Goal: Task Accomplishment & Management: Use online tool/utility

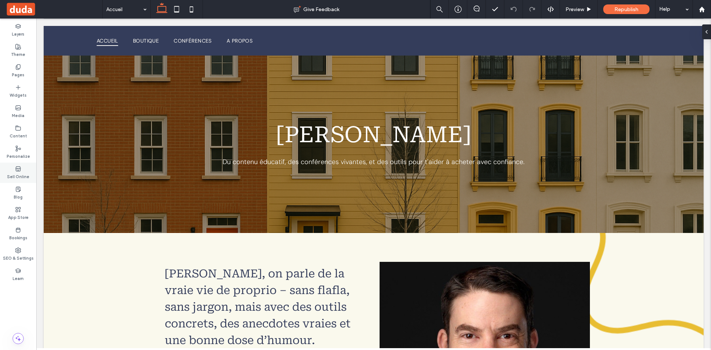
click at [20, 172] on label "Sell Online" at bounding box center [18, 176] width 22 height 8
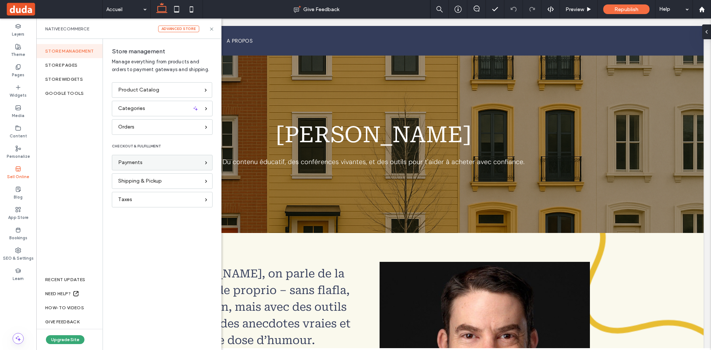
click at [162, 158] on div "Payments" at bounding box center [162, 163] width 101 height 16
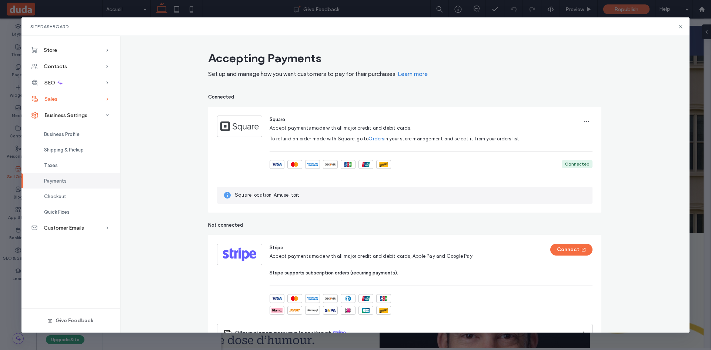
click at [74, 99] on div "Sales" at bounding box center [70, 99] width 98 height 16
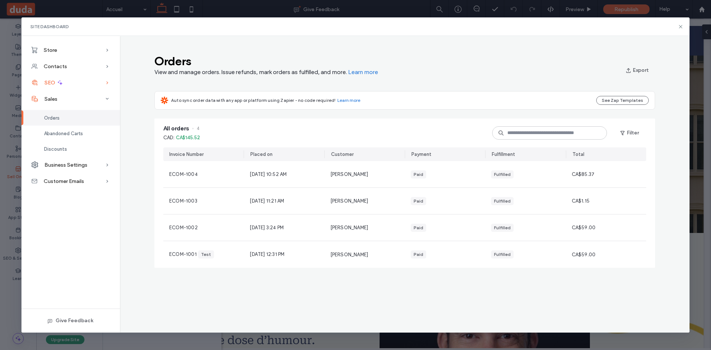
click at [68, 84] on div "SEO" at bounding box center [70, 82] width 98 height 16
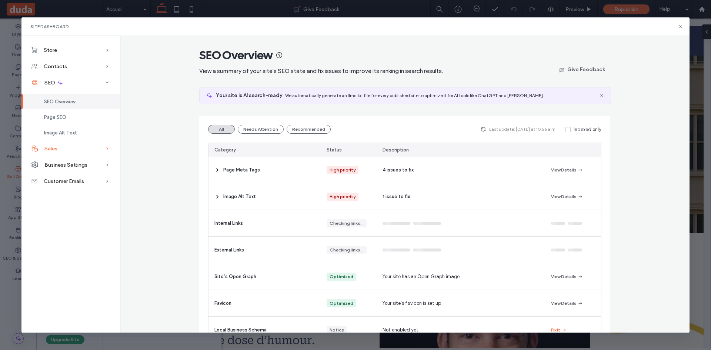
click at [73, 150] on div "Sales" at bounding box center [70, 148] width 98 height 16
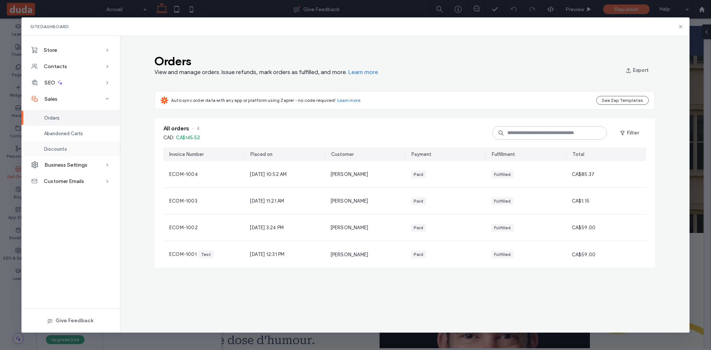
click at [68, 146] on div "Discounts" at bounding box center [70, 149] width 98 height 16
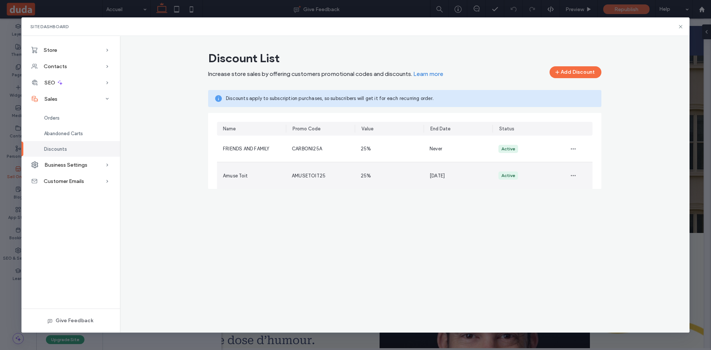
click at [312, 181] on div "AMUSETOIT25" at bounding box center [320, 175] width 69 height 27
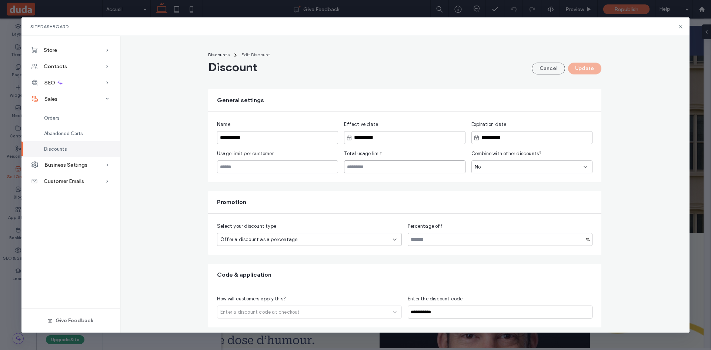
click at [363, 167] on input "*" at bounding box center [404, 166] width 121 height 13
click at [310, 190] on div "**********" at bounding box center [404, 208] width 393 height 238
type input "*"
click at [461, 165] on input "*" at bounding box center [404, 166] width 121 height 13
click at [298, 159] on div "Usage limit per customer *" at bounding box center [277, 161] width 121 height 23
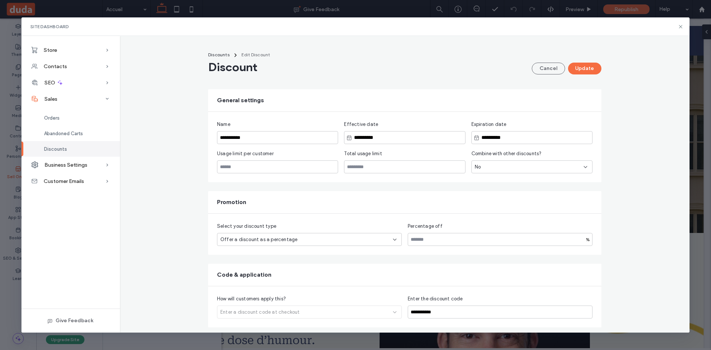
click at [288, 174] on div "**********" at bounding box center [404, 147] width 393 height 70
click at [284, 171] on input "*" at bounding box center [277, 166] width 121 height 13
click at [541, 73] on button "Cancel" at bounding box center [548, 69] width 33 height 12
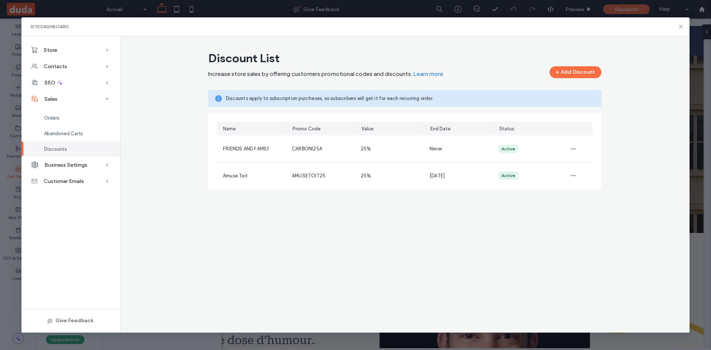
click at [684, 24] on div "Site Dashboard" at bounding box center [355, 26] width 668 height 19
click at [679, 25] on use at bounding box center [680, 26] width 3 height 3
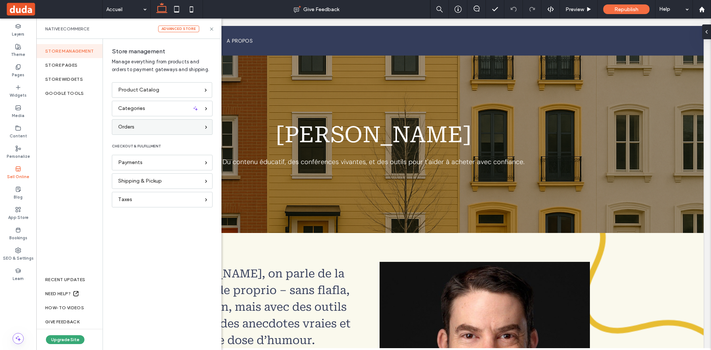
click at [141, 130] on div "Orders" at bounding box center [159, 127] width 82 height 8
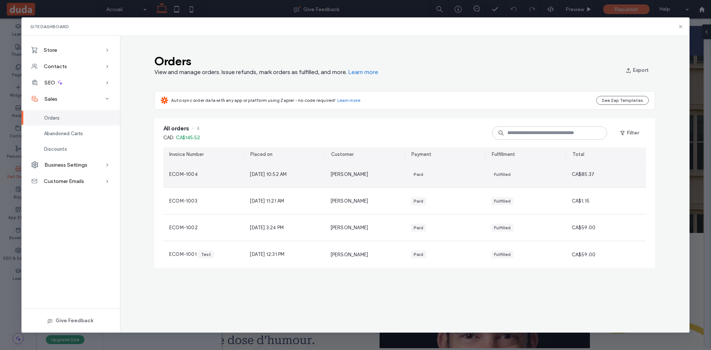
click at [278, 177] on span "Sep 18, 2025, 10:52 AM" at bounding box center [267, 174] width 37 height 7
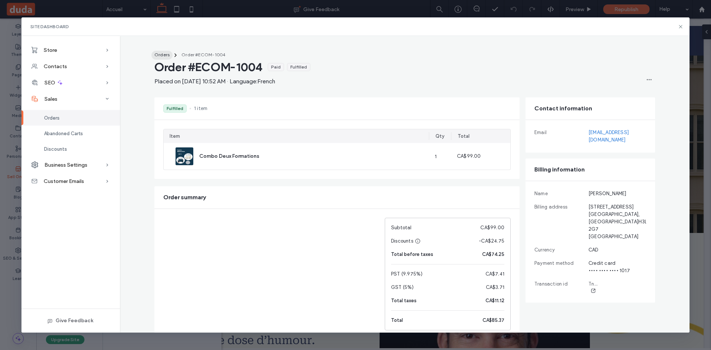
click at [165, 54] on span "Orders" at bounding box center [161, 55] width 15 height 6
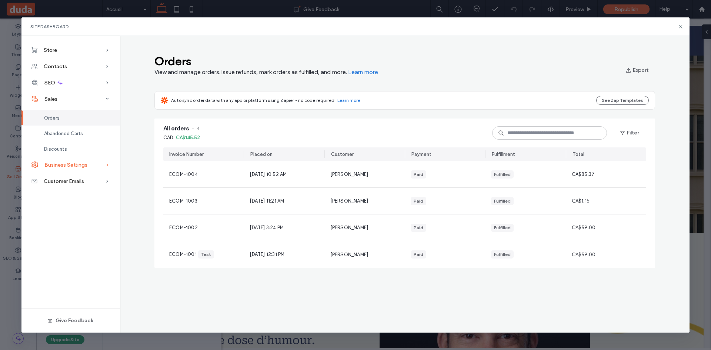
click at [62, 165] on span "Business Settings" at bounding box center [65, 165] width 43 height 6
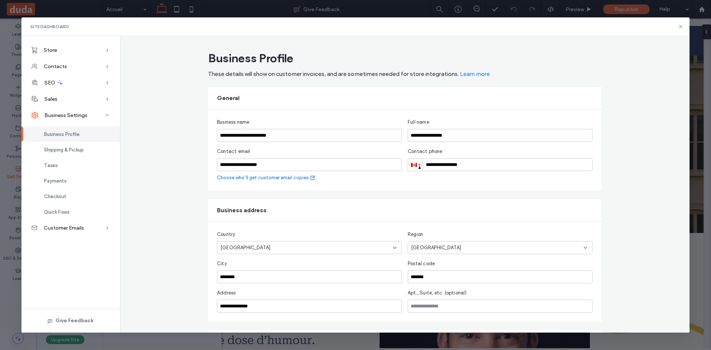
scroll to position [1, 0]
click at [63, 225] on span "Customer Emails" at bounding box center [64, 228] width 40 height 6
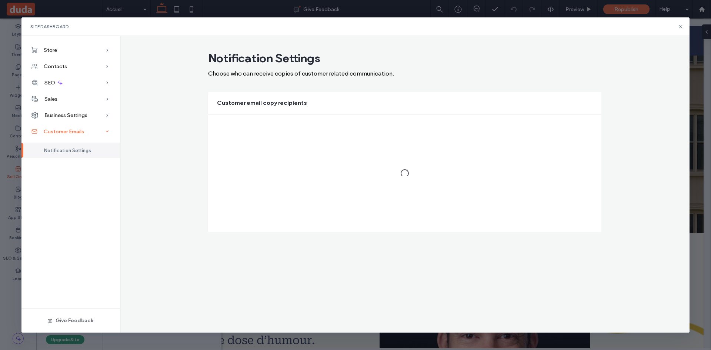
scroll to position [0, 0]
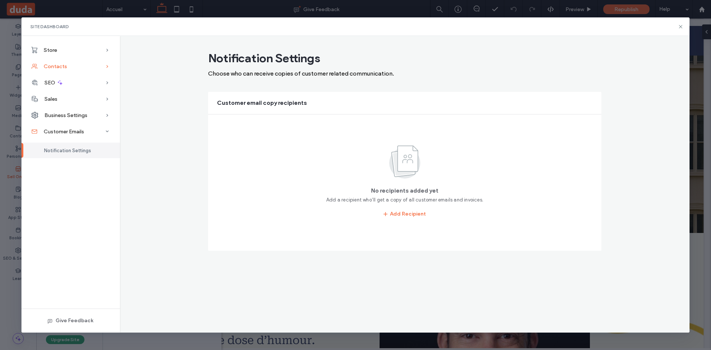
click at [51, 66] on span "Contacts" at bounding box center [55, 66] width 23 height 6
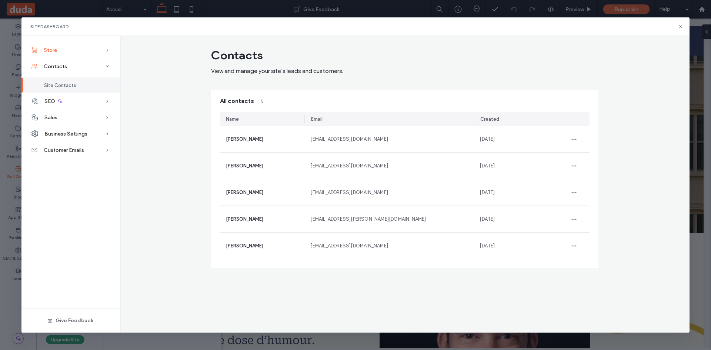
click at [53, 53] on span "Store" at bounding box center [50, 50] width 13 height 6
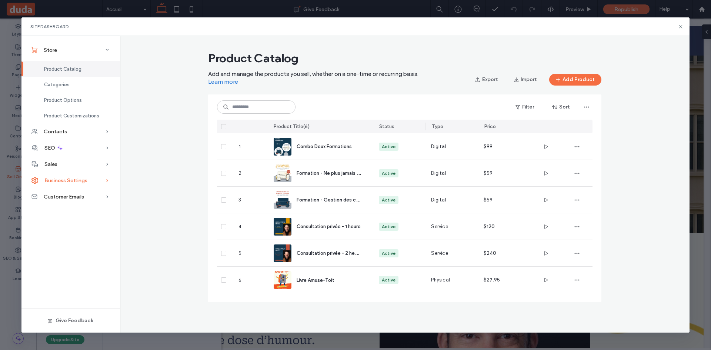
click at [56, 182] on span "Business Settings" at bounding box center [65, 180] width 43 height 6
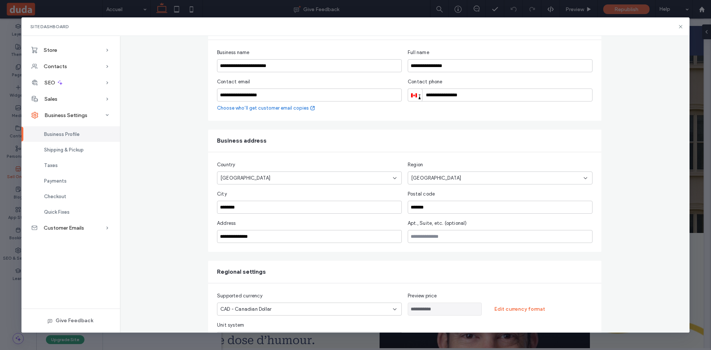
scroll to position [71, 0]
click at [274, 107] on link "Choose who’ll get customer email copies" at bounding box center [266, 106] width 98 height 7
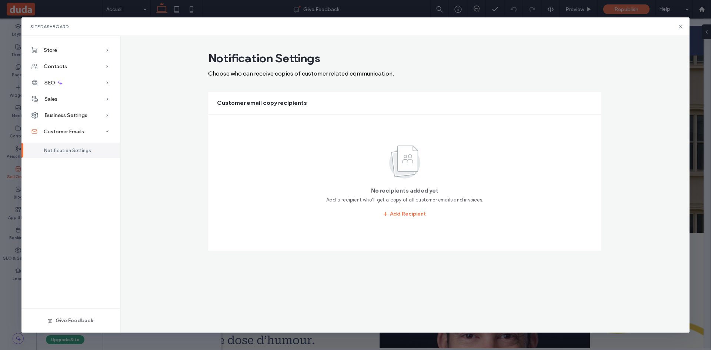
scroll to position [0, 0]
click at [402, 214] on button "Add Recipient" at bounding box center [404, 214] width 56 height 12
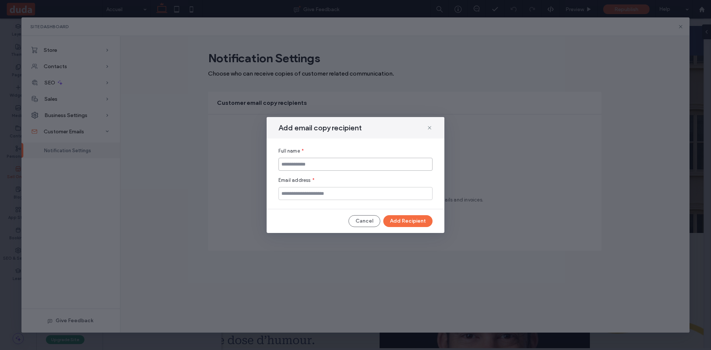
click at [331, 163] on input at bounding box center [355, 164] width 154 height 13
type input "**********"
type input "*"
paste input "**********"
type input "**********"
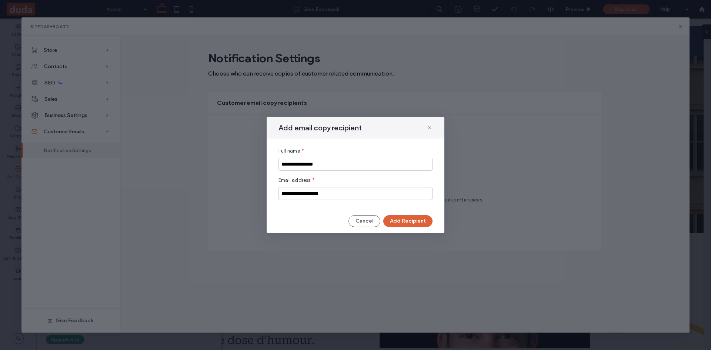
click at [411, 217] on button "Add Recipient" at bounding box center [407, 221] width 49 height 12
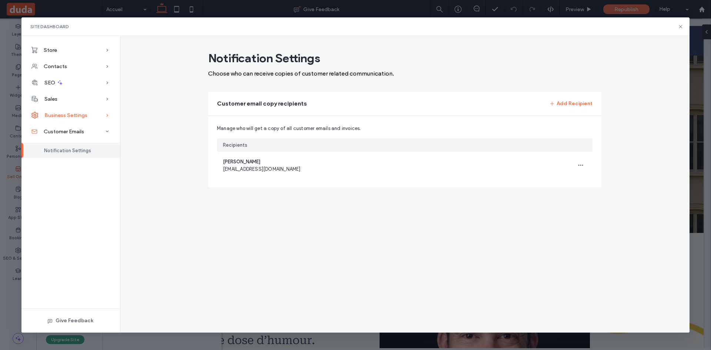
click at [83, 114] on span "Business Settings" at bounding box center [65, 115] width 43 height 6
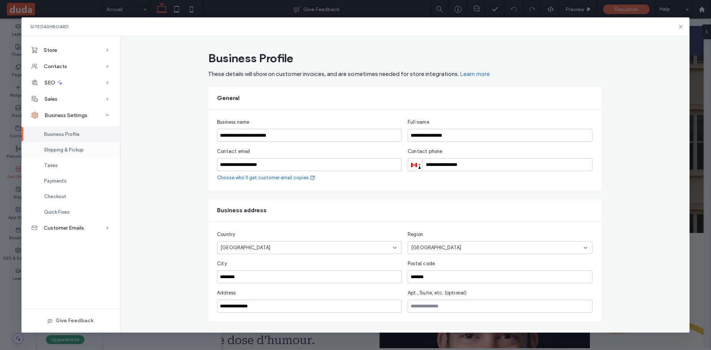
click at [61, 150] on span "Shipping & Pickup" at bounding box center [64, 150] width 40 height 6
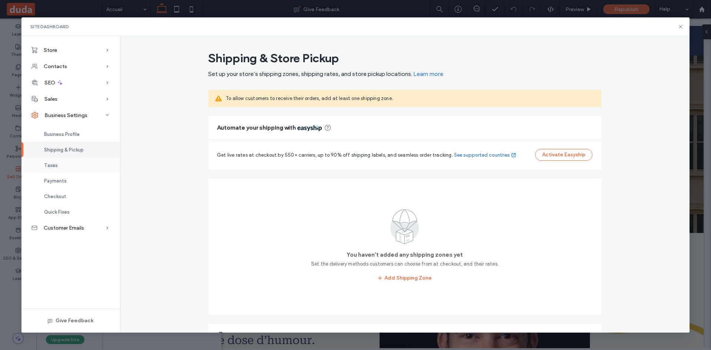
click at [59, 160] on div "Taxes" at bounding box center [70, 165] width 98 height 16
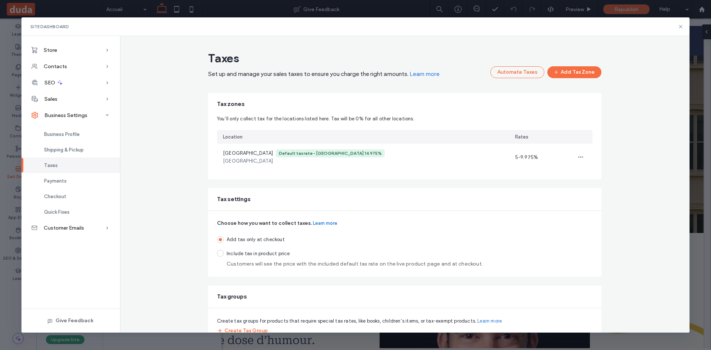
scroll to position [13, 0]
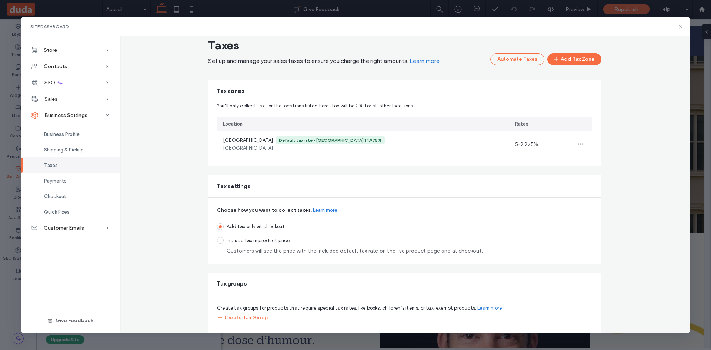
click at [681, 27] on icon at bounding box center [680, 27] width 6 height 6
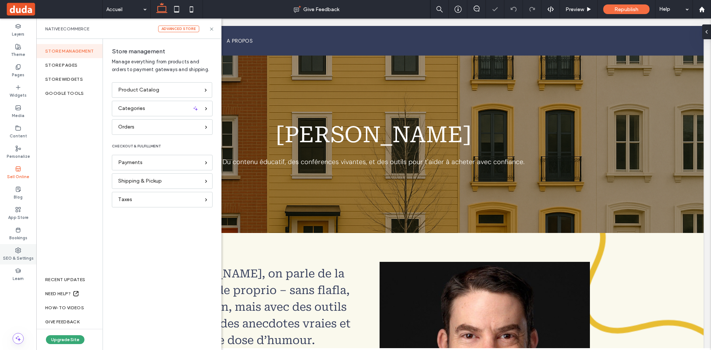
scroll to position [0, 0]
click at [19, 252] on use at bounding box center [18, 250] width 5 height 5
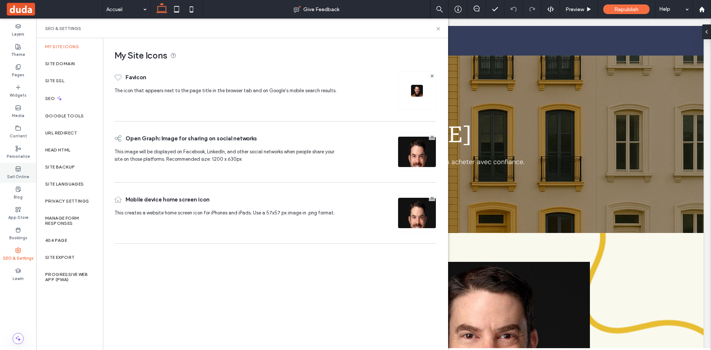
click at [16, 170] on icon at bounding box center [18, 169] width 6 height 6
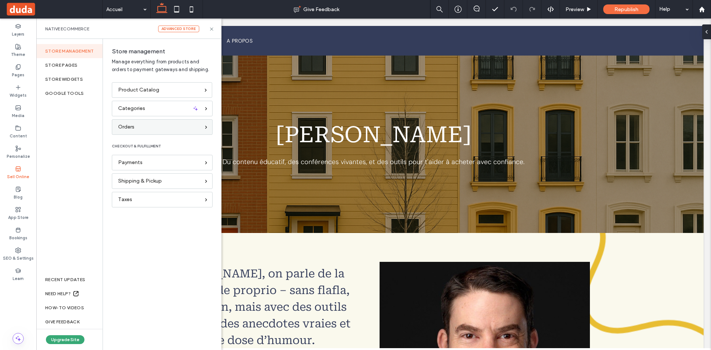
click at [146, 128] on div "Orders" at bounding box center [159, 127] width 82 height 8
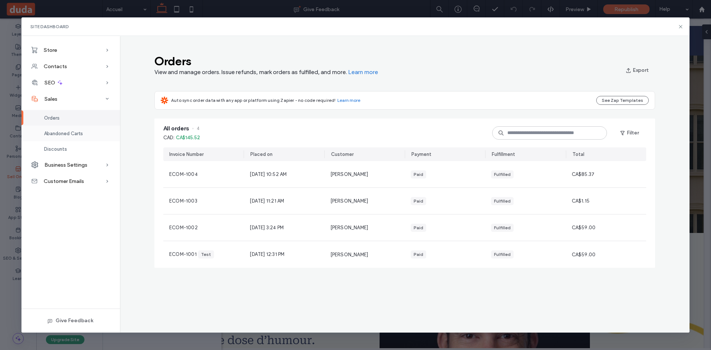
click at [54, 133] on span "Abandoned Carts" at bounding box center [63, 134] width 39 height 6
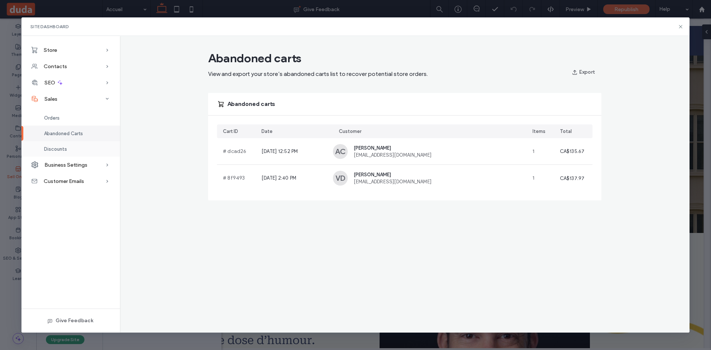
click at [57, 148] on span "Discounts" at bounding box center [55, 149] width 23 height 6
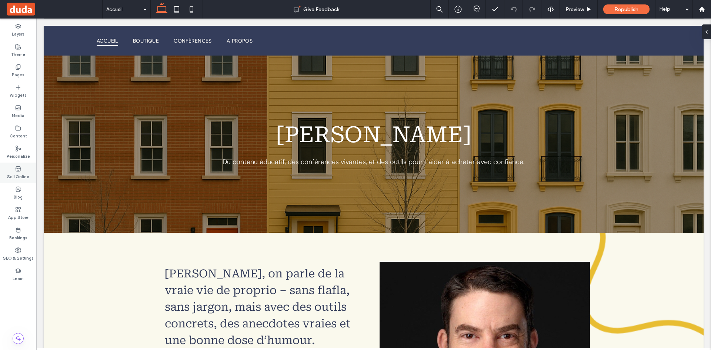
click at [19, 169] on icon at bounding box center [18, 169] width 6 height 6
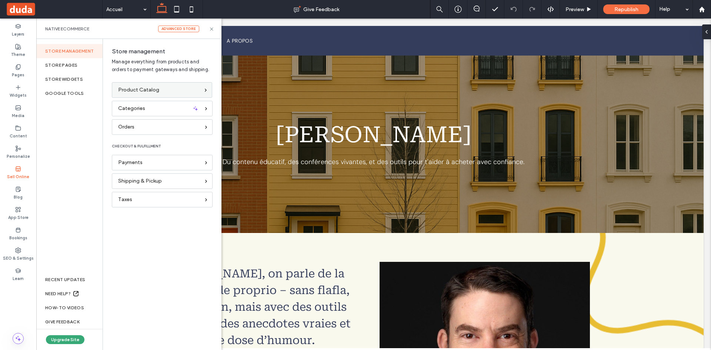
click at [134, 85] on div "Product Catalog" at bounding box center [162, 90] width 100 height 16
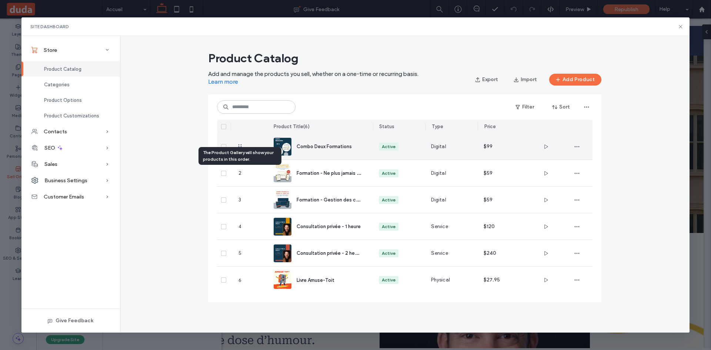
click at [386, 145] on div "Active" at bounding box center [389, 146] width 14 height 7
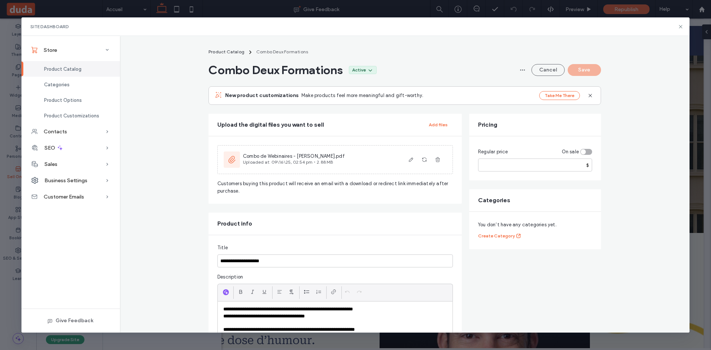
scroll to position [1, 0]
click at [238, 48] on span "Product Catalog" at bounding box center [226, 51] width 36 height 6
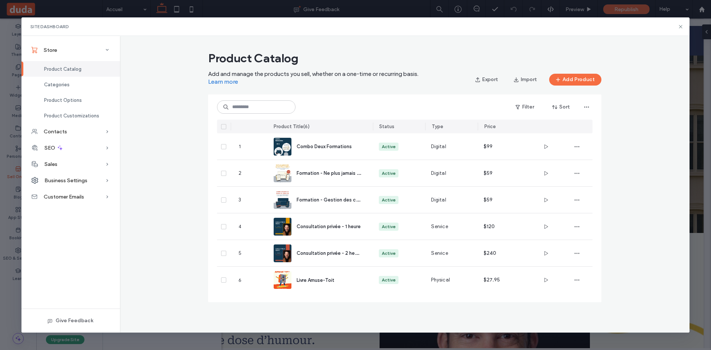
scroll to position [0, 0]
click at [570, 73] on div "Product Catalog Add and manage the products you sell, whether on a one-time or …" at bounding box center [404, 68] width 393 height 35
click at [570, 74] on button "Add Product" at bounding box center [575, 80] width 52 height 12
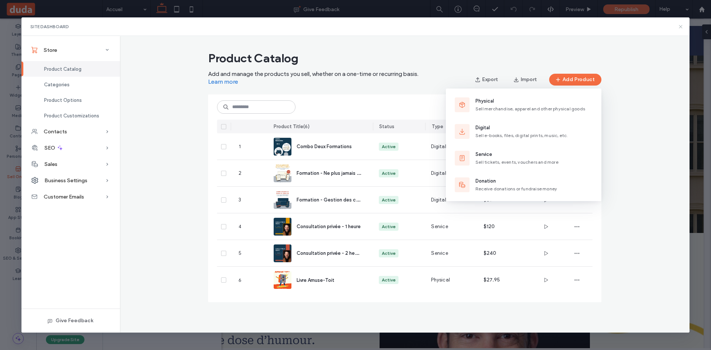
click at [679, 28] on icon at bounding box center [680, 27] width 6 height 6
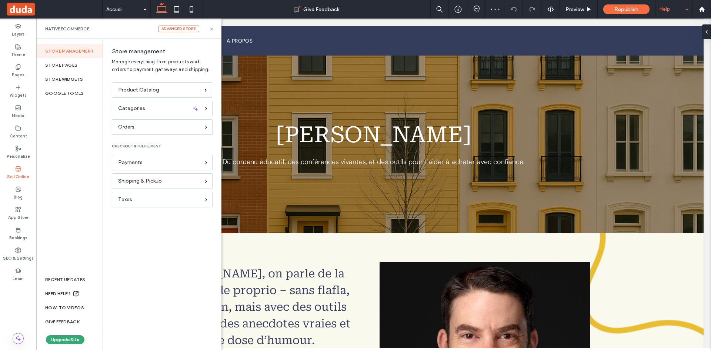
click at [680, 7] on div "Help" at bounding box center [673, 9] width 37 height 19
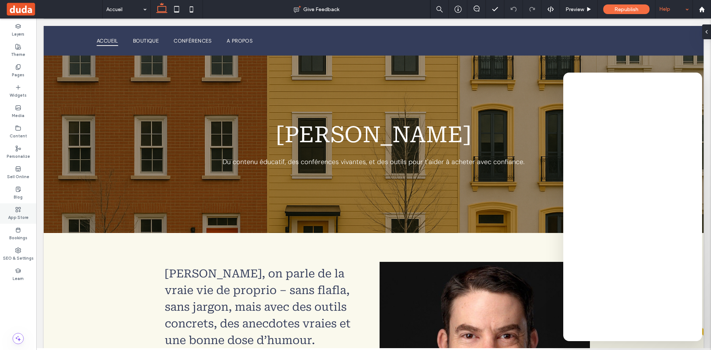
click at [14, 212] on label "App Store" at bounding box center [18, 216] width 20 height 8
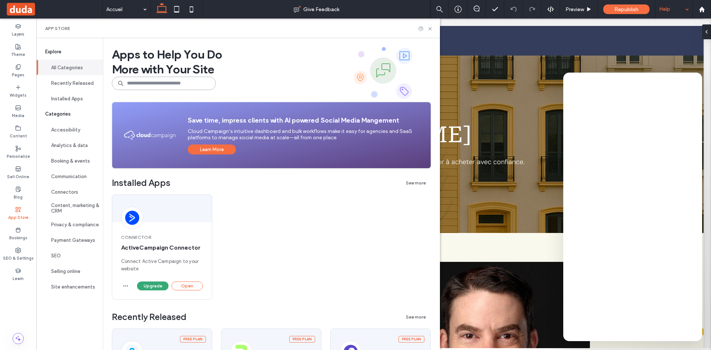
click at [170, 80] on input at bounding box center [164, 83] width 104 height 13
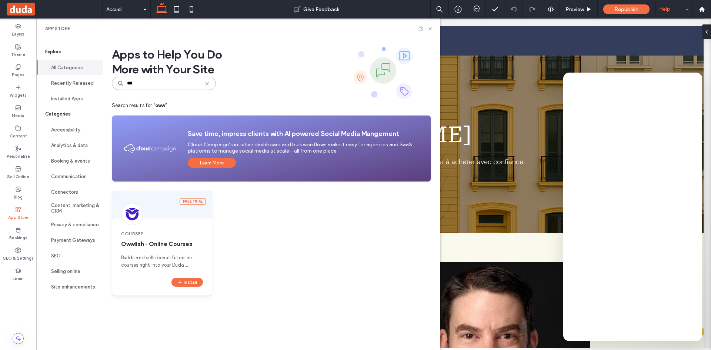
type input "***"
click at [185, 288] on div "Install" at bounding box center [162, 287] width 100 height 18
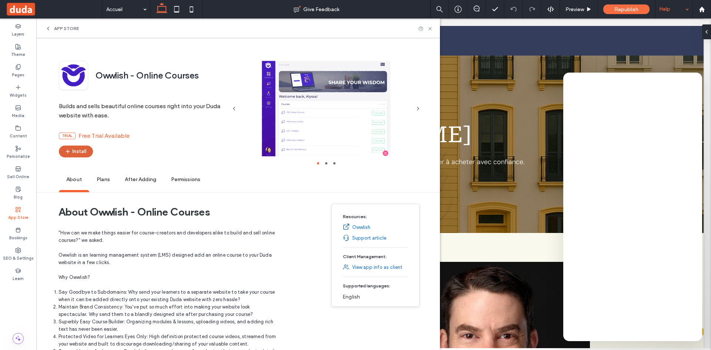
click at [69, 150] on icon "button" at bounding box center [68, 151] width 6 height 6
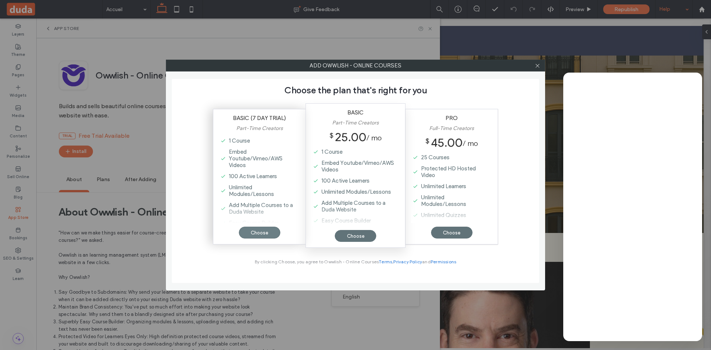
click at [268, 231] on div "Choose" at bounding box center [259, 233] width 41 height 12
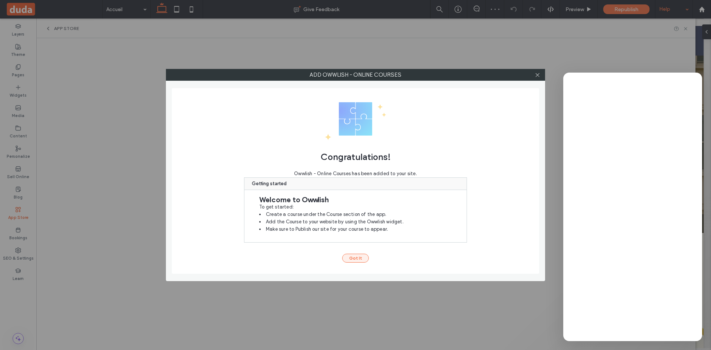
click at [358, 254] on button "Got It" at bounding box center [355, 258] width 27 height 9
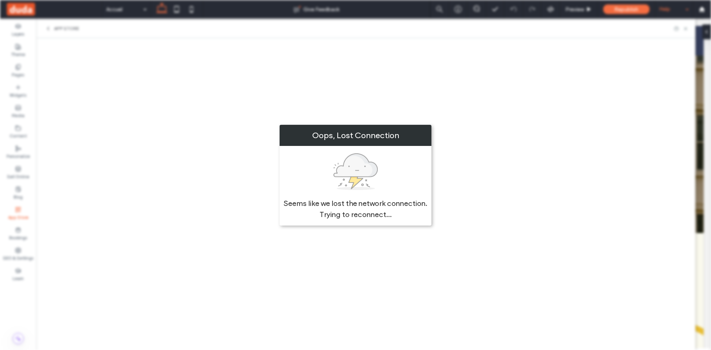
click at [223, 159] on div "Oops, Lost Connection Seems like we lost the network connection. Trying to reco…" at bounding box center [355, 175] width 711 height 350
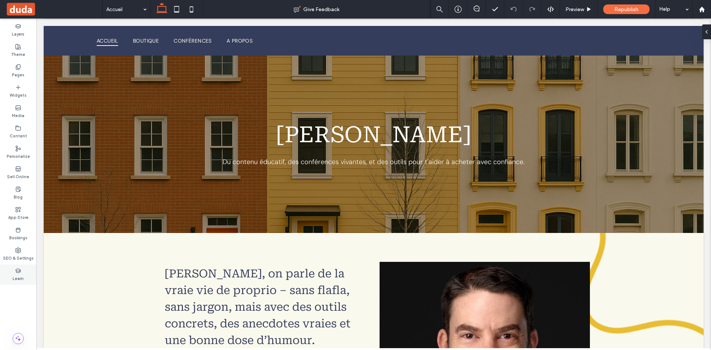
click at [19, 280] on label "Learn" at bounding box center [18, 278] width 11 height 8
